Goal: Task Accomplishment & Management: Manage account settings

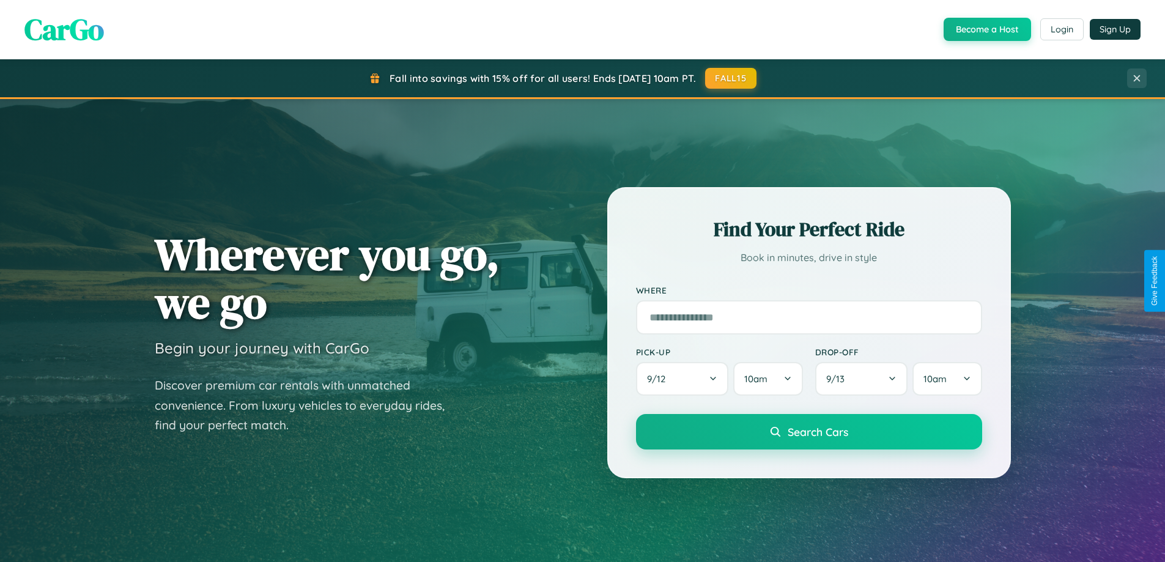
scroll to position [572, 0]
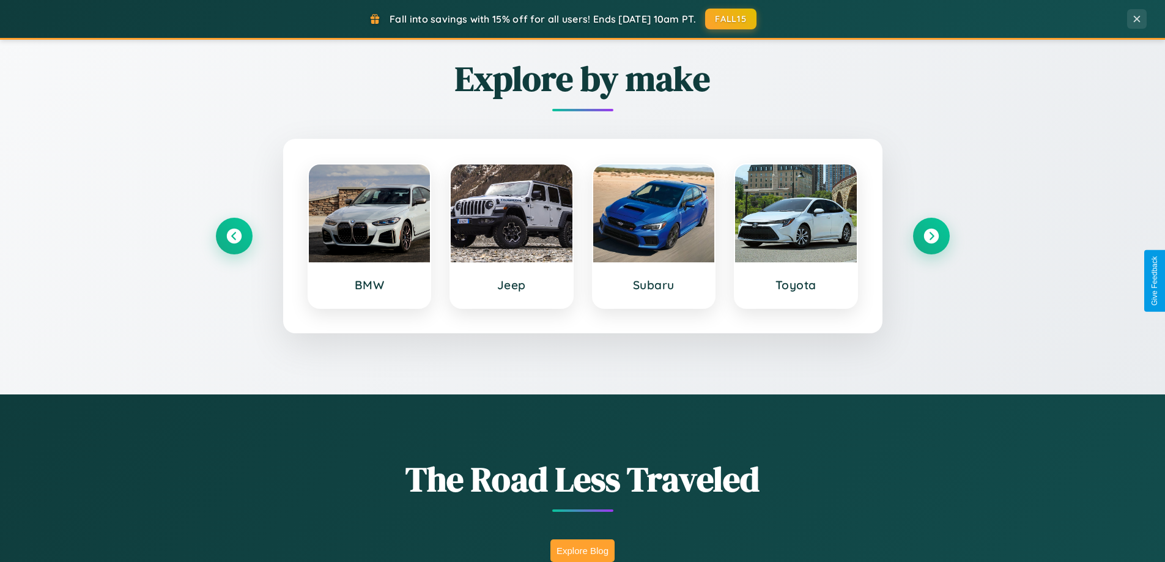
click at [582, 551] on button "Explore Blog" at bounding box center [583, 551] width 64 height 23
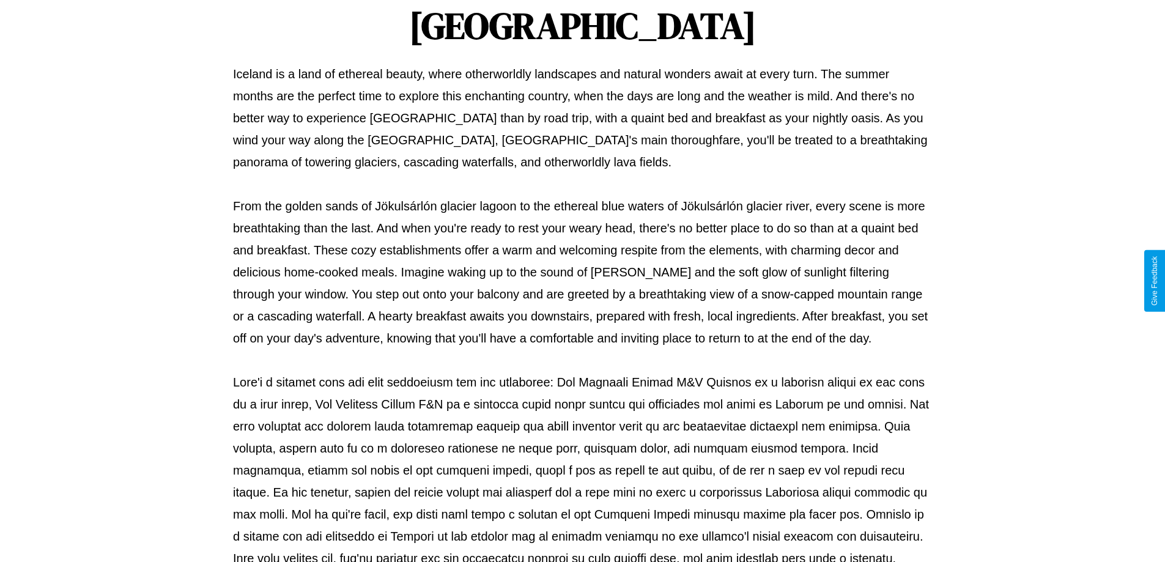
scroll to position [396, 0]
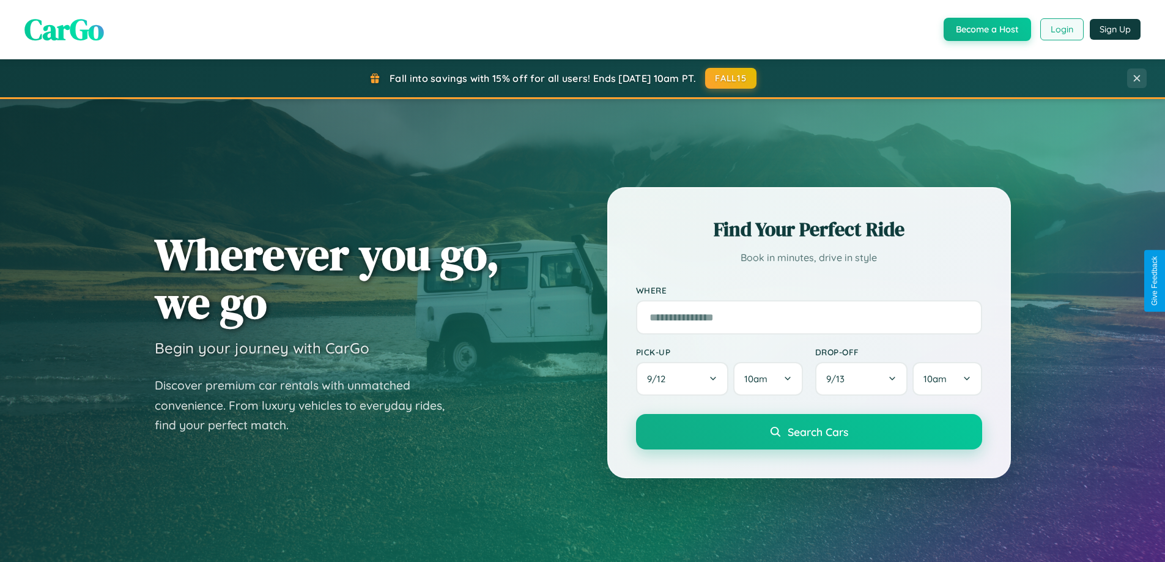
click at [1061, 29] on button "Login" at bounding box center [1062, 29] width 43 height 22
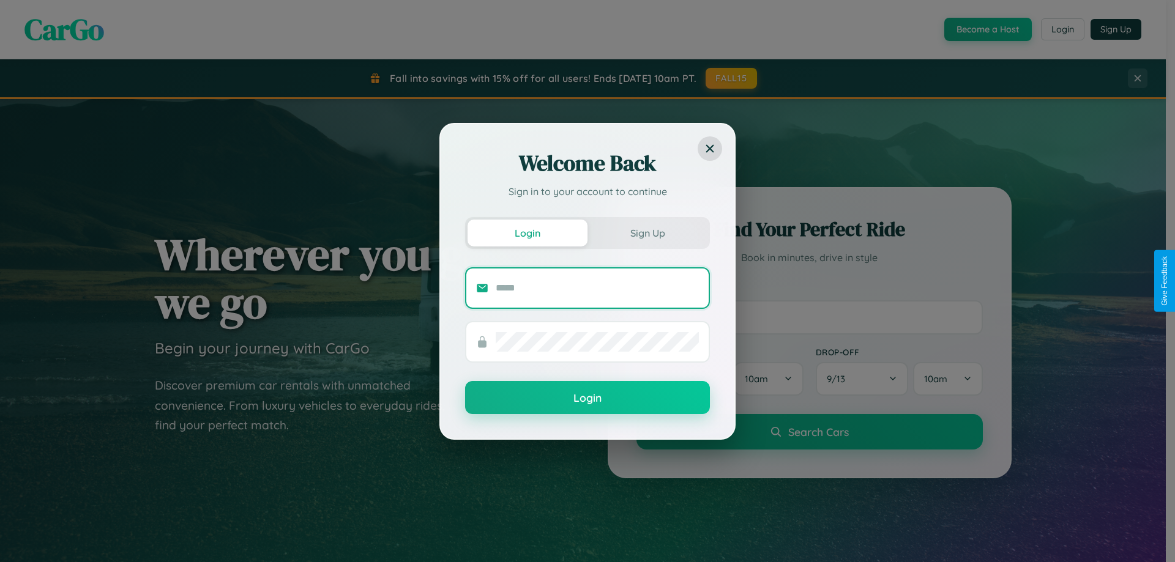
click at [597, 288] on input "text" at bounding box center [597, 288] width 203 height 20
type input "**********"
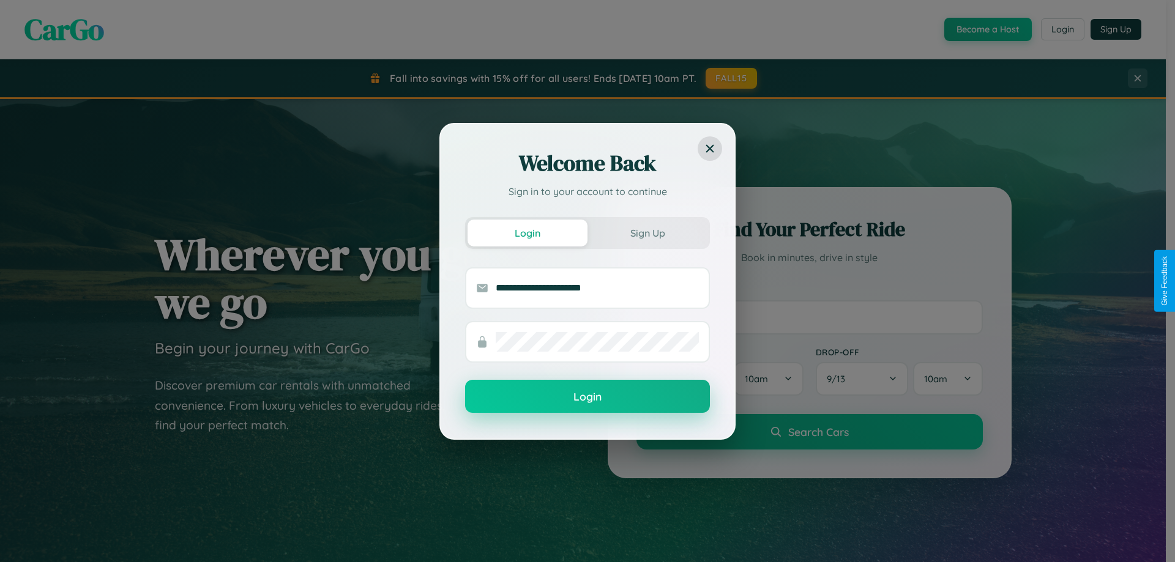
click at [587, 397] on button "Login" at bounding box center [587, 396] width 245 height 33
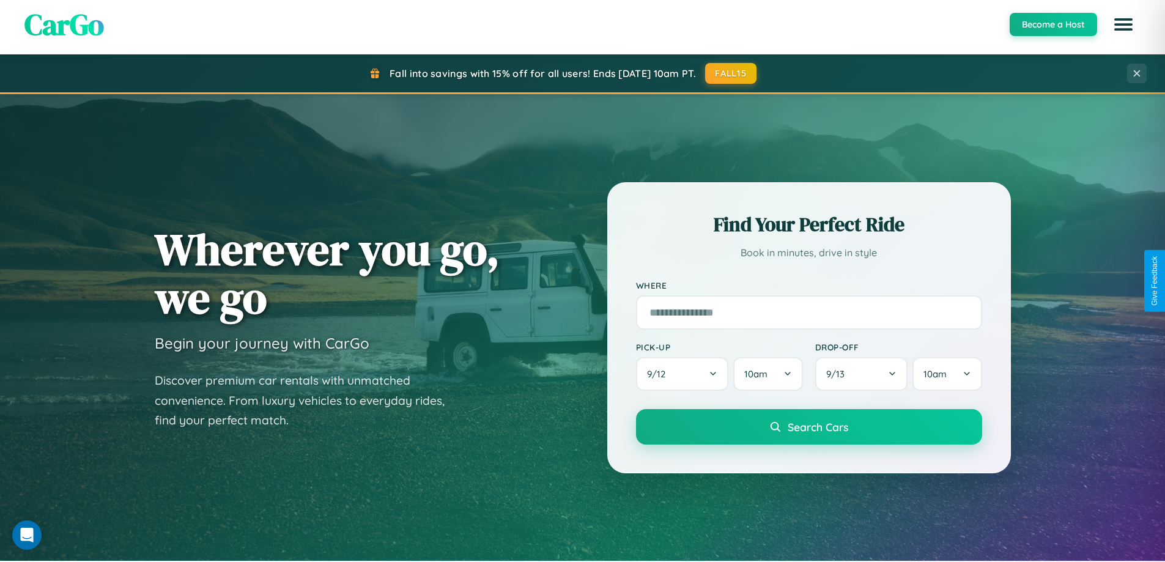
scroll to position [36, 0]
